Goal: Task Accomplishment & Management: Manage account settings

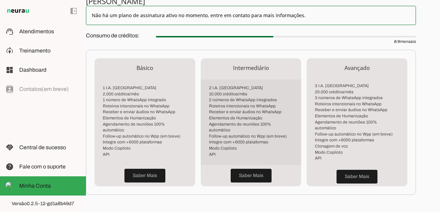
scroll to position [232, 0]
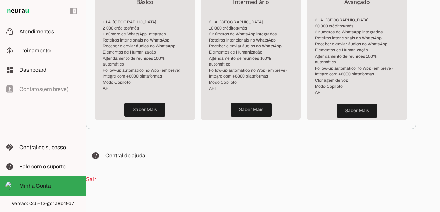
click at [89, 177] on link "Sair" at bounding box center [91, 180] width 10 height 6
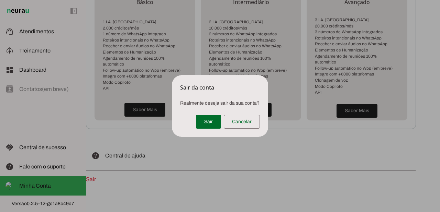
scroll to position [232, 0]
click at [207, 125] on span at bounding box center [208, 122] width 25 height 16
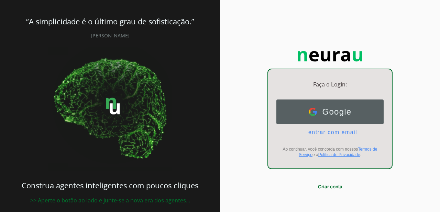
click at [347, 116] on span "Google" at bounding box center [334, 112] width 35 height 10
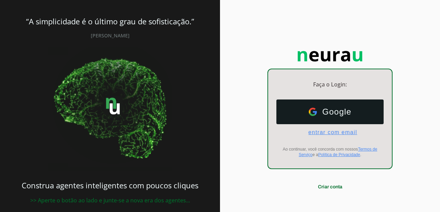
click at [331, 133] on span "entrar com email" at bounding box center [330, 133] width 54 height 6
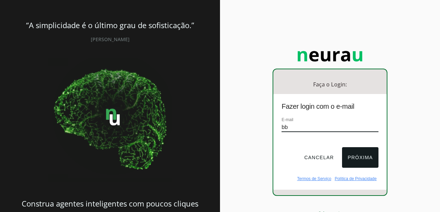
type input "b"
type input "psm.transp@gmail.com"
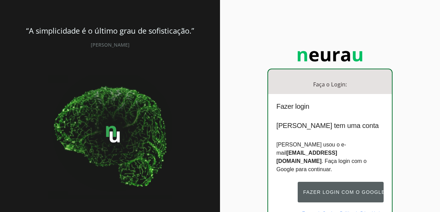
click at [338, 186] on button "Fazer login com o Google" at bounding box center [341, 192] width 86 height 21
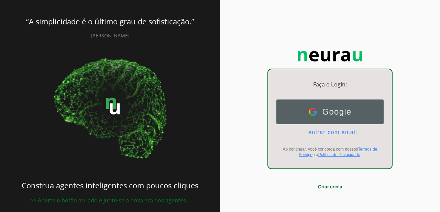
click at [343, 113] on span "Google" at bounding box center [334, 112] width 35 height 10
